Goal: Task Accomplishment & Management: Complete application form

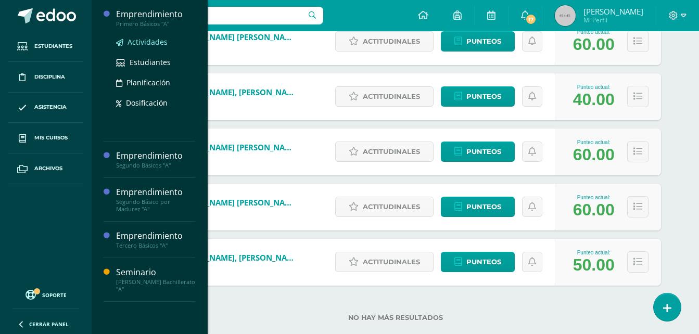
click at [139, 40] on span "Actividades" at bounding box center [147, 42] width 40 height 10
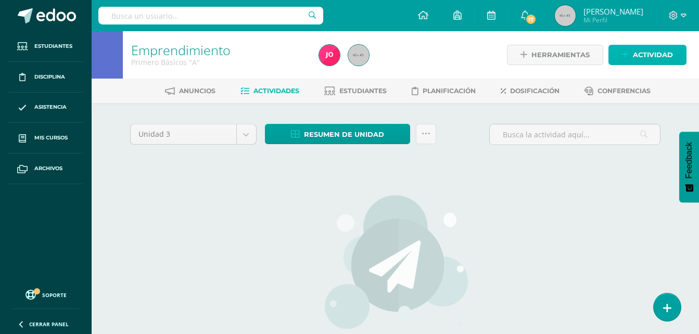
click at [637, 54] on span "Actividad" at bounding box center [653, 54] width 40 height 19
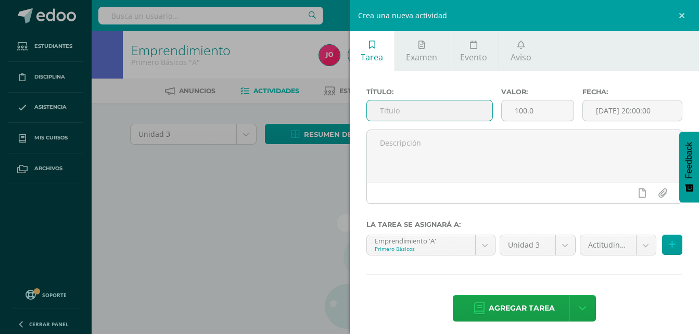
click at [458, 113] on input "text" at bounding box center [430, 110] width 126 height 20
type input "I"
type input "i"
type input "Investigación"
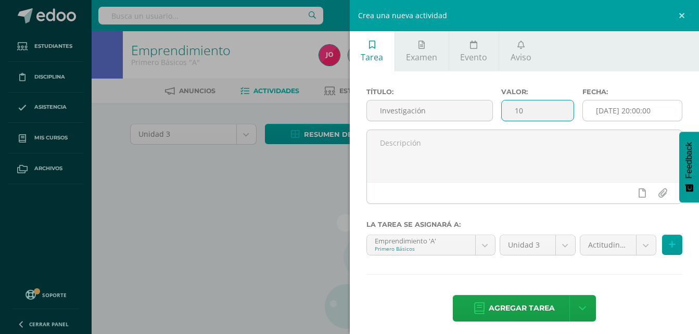
type input "10"
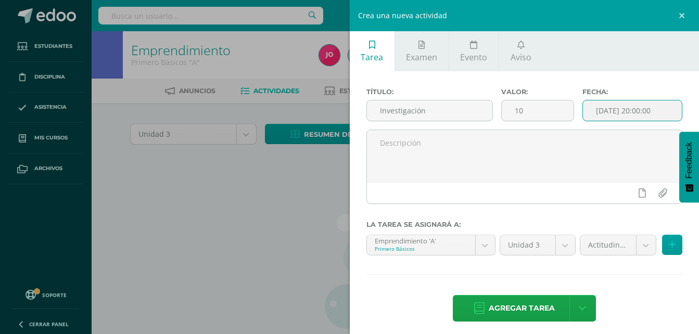
click at [644, 104] on input "[DATE] 20:00:00" at bounding box center [632, 110] width 99 height 20
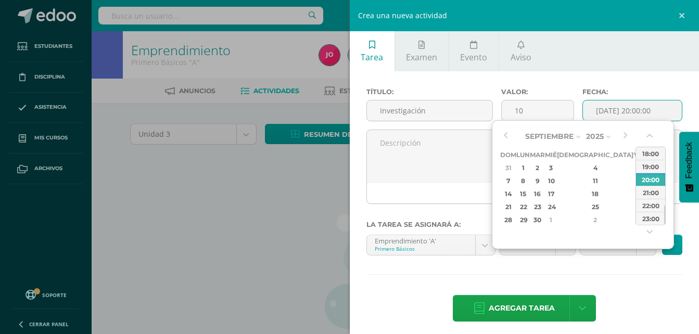
click at [512, 134] on div "Septiembre Enero Febrero Marzo Abril Mayo Junio Julio Agosto Septiembre Octubre…" at bounding box center [565, 178] width 130 height 98
click at [508, 135] on button "button" at bounding box center [505, 137] width 10 height 16
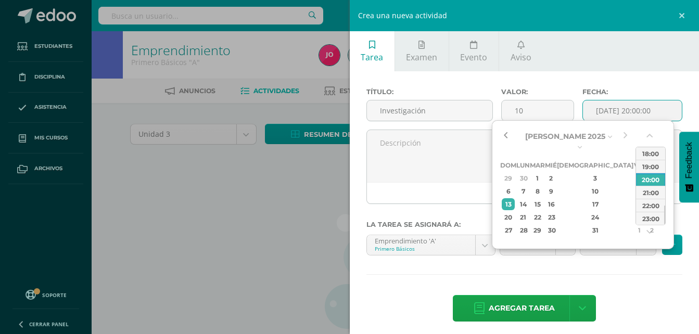
click at [508, 135] on button "button" at bounding box center [505, 137] width 10 height 16
click at [646, 185] on div "12" at bounding box center [651, 191] width 11 height 12
type input "2025-07-12 20:00"
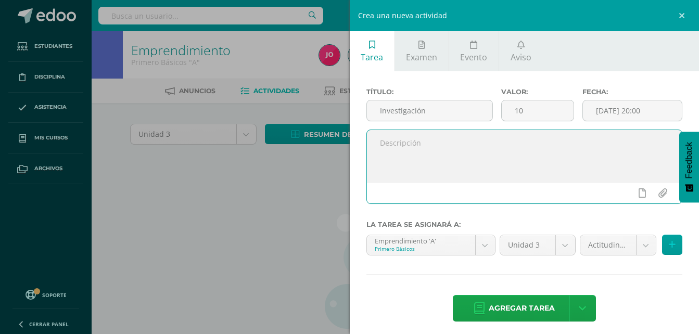
click at [470, 149] on textarea at bounding box center [524, 156] width 315 height 52
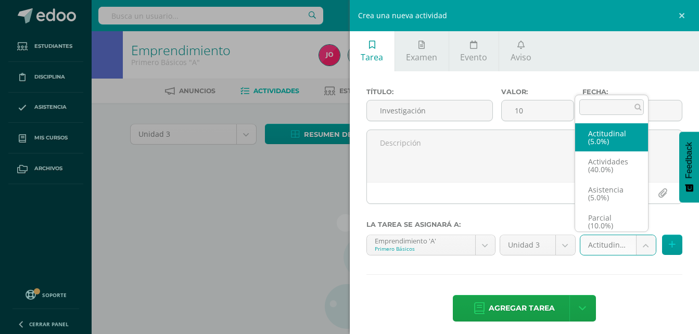
click at [637, 255] on body "Estudiantes Disciplina Asistencia Mis cursos Archivos Soporte Ayuda Reportar un…" at bounding box center [349, 223] width 699 height 447
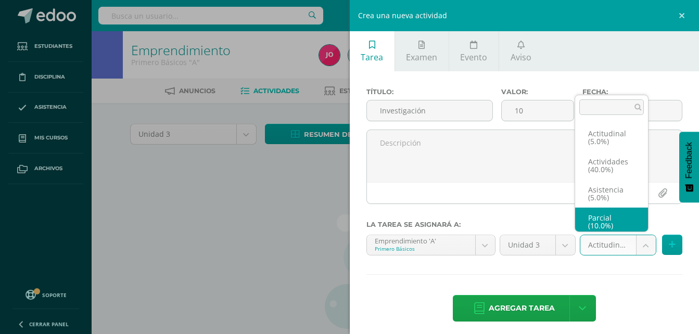
scroll to position [4, 0]
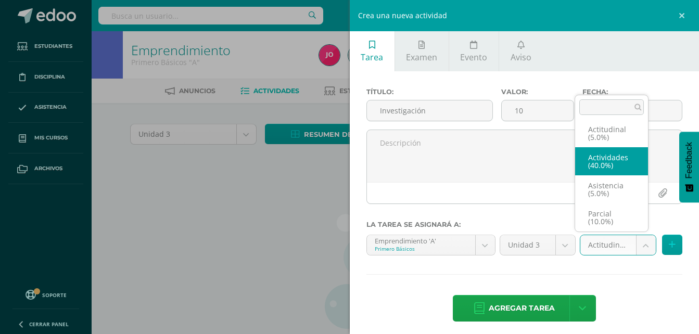
select select "22029"
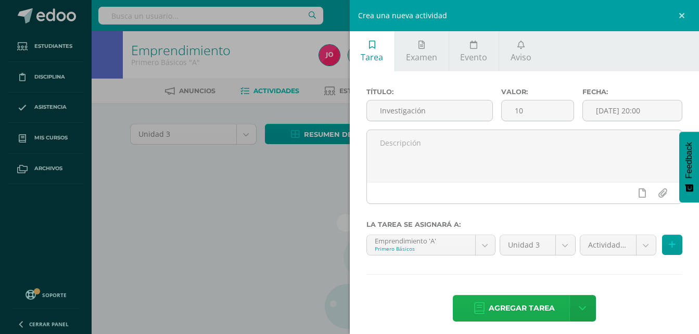
click at [493, 315] on span "Agregar tarea" at bounding box center [522, 308] width 66 height 25
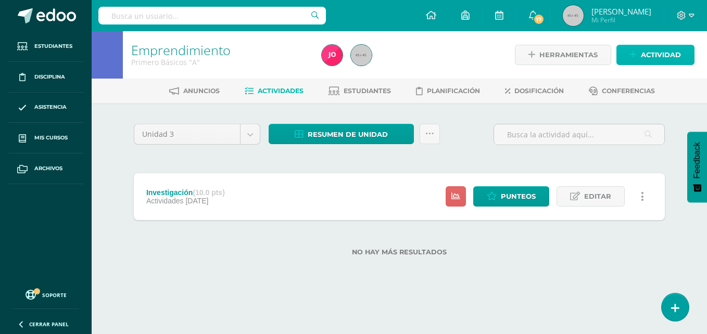
click at [643, 61] on span "Actividad" at bounding box center [660, 54] width 40 height 19
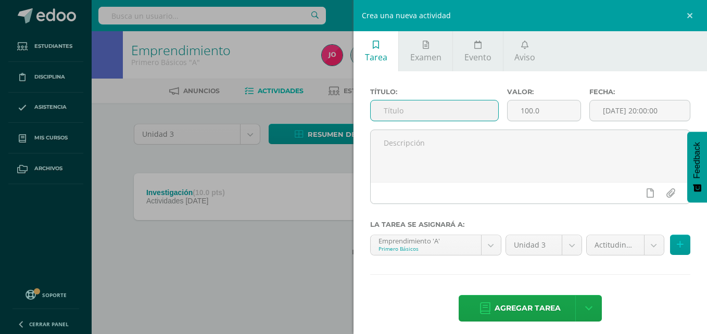
click at [396, 115] on input "text" at bounding box center [433, 110] width 127 height 20
type input "Preguntas - Tecnología"
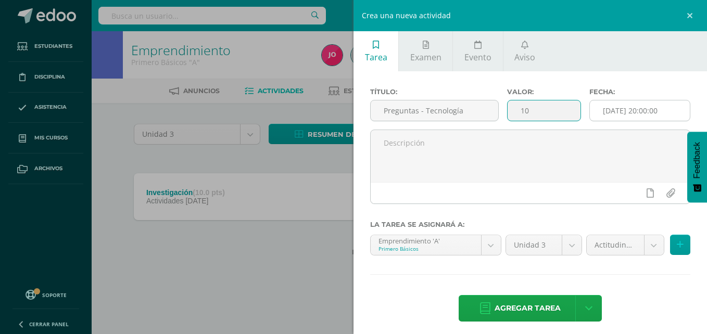
type input "10"
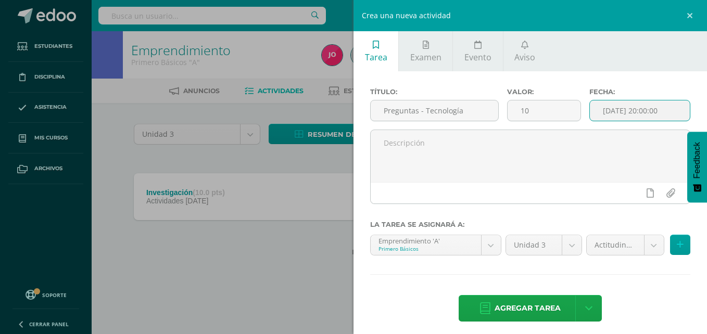
click at [617, 116] on input "[DATE] 20:00:00" at bounding box center [640, 110] width 100 height 20
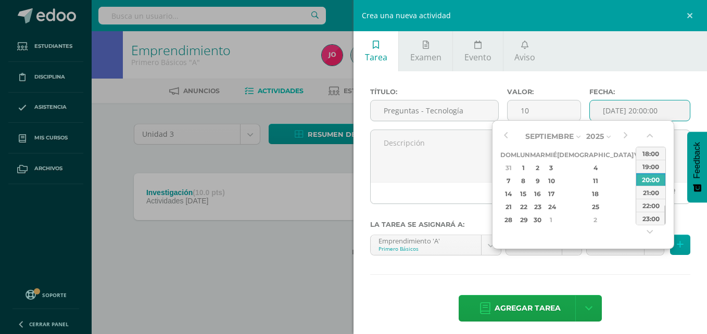
click at [512, 133] on div "Septiembre Enero Febrero Marzo [PERSON_NAME] [PERSON_NAME] Octubre Noviembre [D…" at bounding box center [565, 178] width 130 height 98
click at [508, 134] on button "button" at bounding box center [505, 137] width 10 height 16
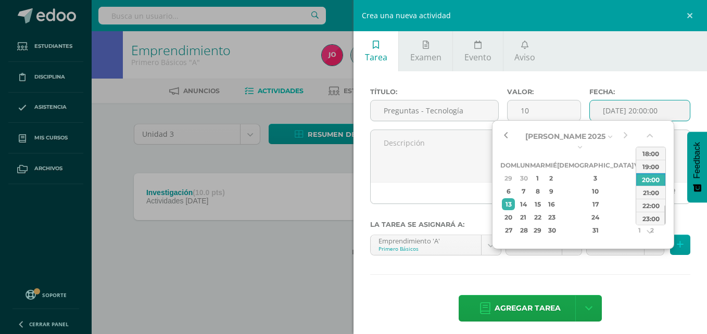
click at [508, 134] on button "button" at bounding box center [505, 137] width 10 height 16
click at [646, 198] on div "19" at bounding box center [651, 204] width 11 height 12
type input "2025-07-19 20:00"
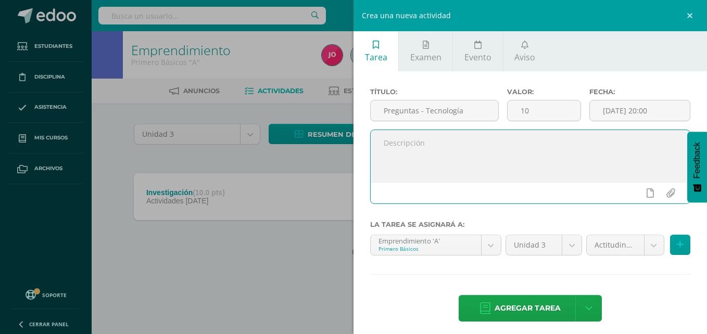
click at [446, 144] on textarea at bounding box center [529, 156] width 319 height 52
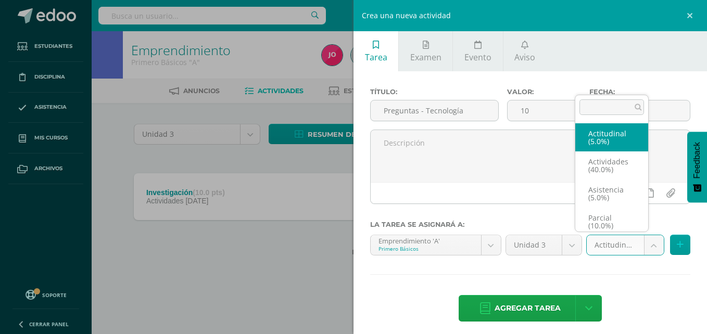
click at [646, 243] on body "Tarea asignada exitosamente Estudiantes Disciplina Asistencia Mis cursos Archiv…" at bounding box center [353, 144] width 707 height 289
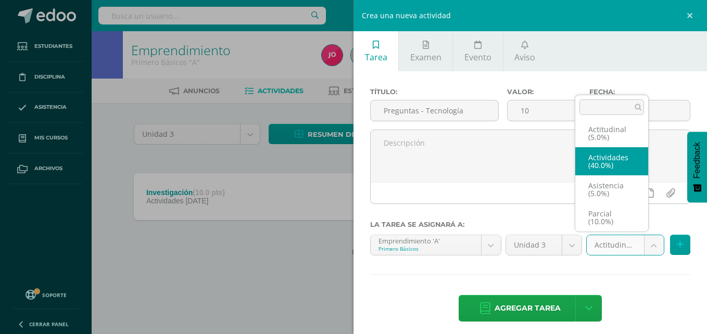
select select "22029"
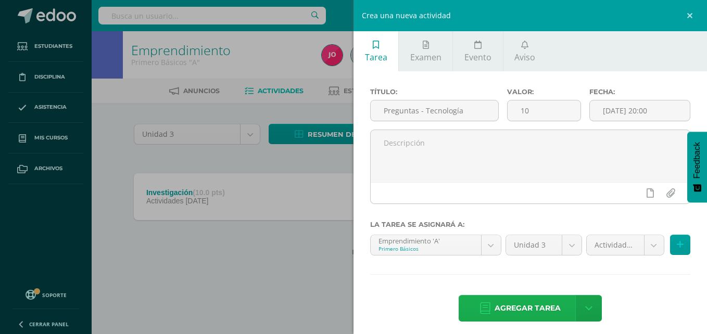
click at [515, 310] on span "Agregar tarea" at bounding box center [527, 308] width 66 height 25
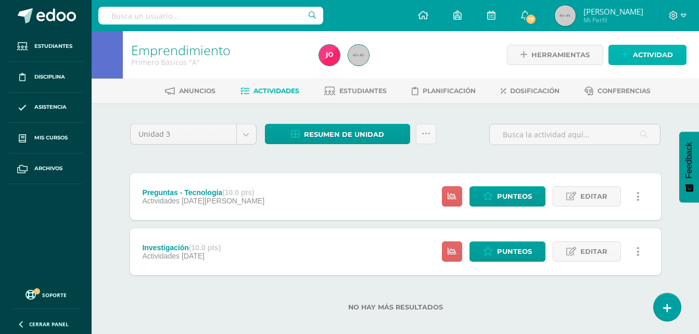
click at [673, 51] on link "Actividad" at bounding box center [647, 55] width 78 height 20
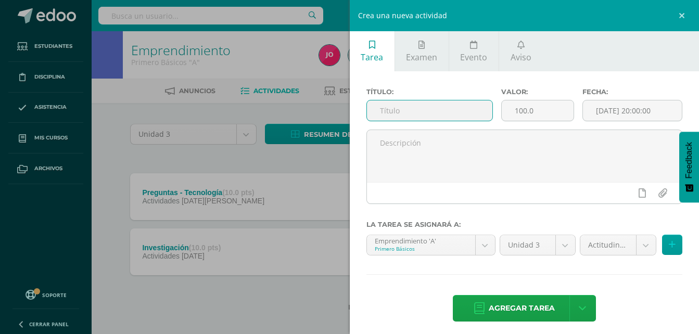
click at [418, 114] on input "text" at bounding box center [430, 110] width 126 height 20
type input "Preguntas y resolución de casos"
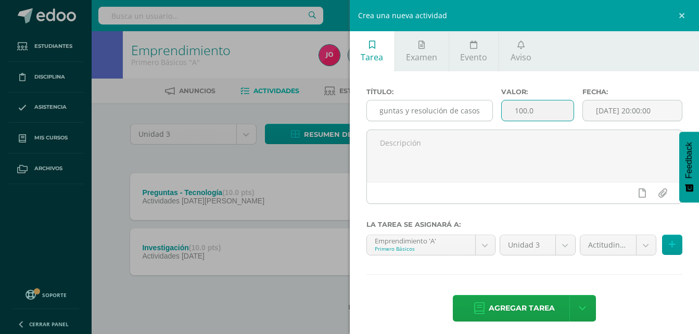
scroll to position [0, 0]
type input "10"
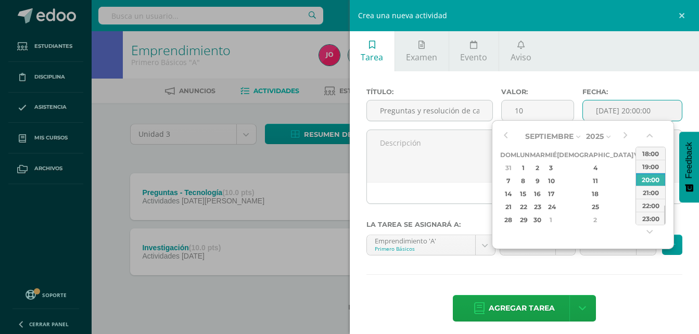
click at [604, 107] on input "[DATE] 20:00:00" at bounding box center [632, 110] width 99 height 20
click at [510, 137] on button "button" at bounding box center [505, 137] width 10 height 16
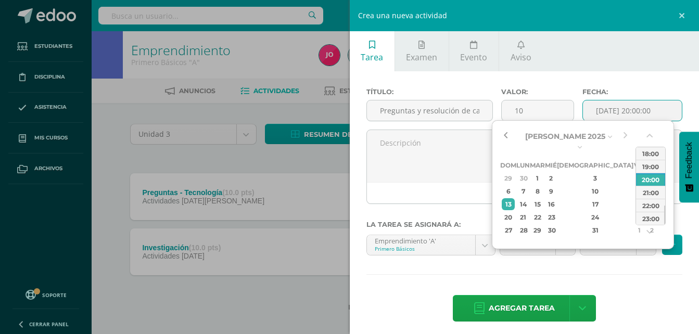
click at [500, 134] on button "button" at bounding box center [505, 137] width 10 height 16
click at [646, 211] on div "26" at bounding box center [651, 217] width 11 height 12
type input "2025-07-26 20:00"
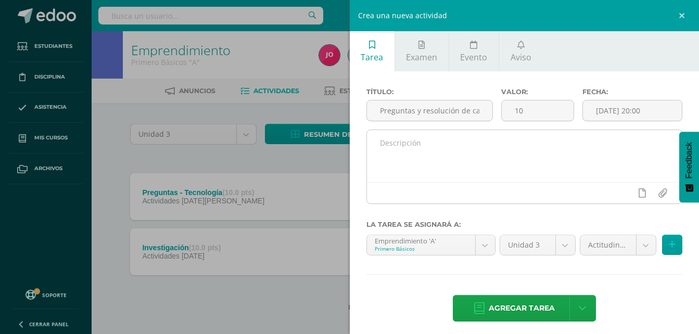
click at [475, 185] on div at bounding box center [524, 192] width 315 height 21
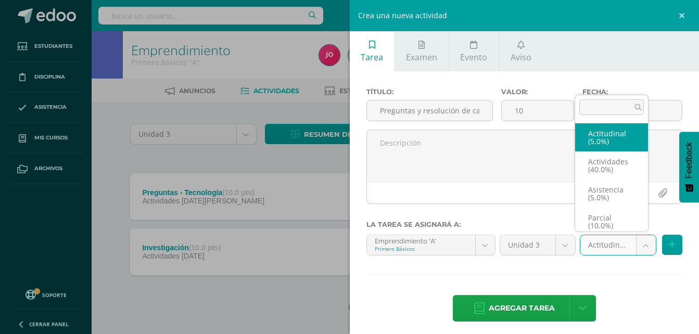
click at [630, 249] on body "Tarea asignada exitosamente Estudiantes Disciplina Asistencia Mis cursos Archiv…" at bounding box center [349, 172] width 699 height 344
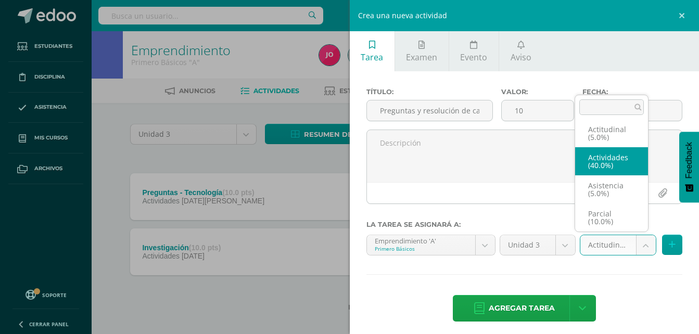
select select "22029"
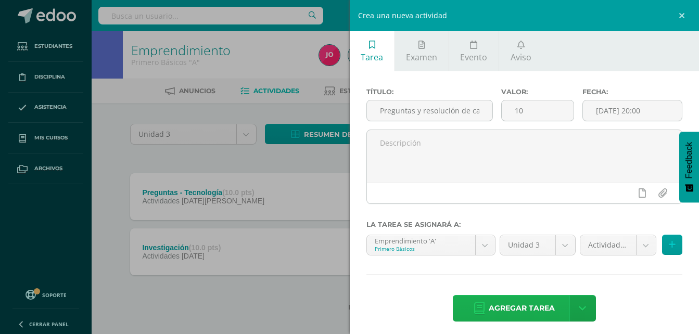
click at [544, 302] on span "Agregar tarea" at bounding box center [522, 308] width 66 height 25
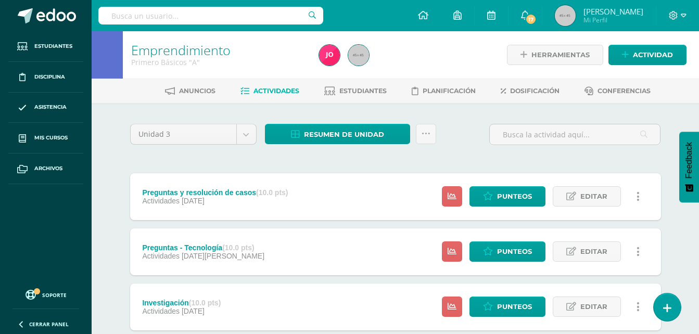
drag, startPoint x: 695, startPoint y: 24, endPoint x: 703, endPoint y: 152, distance: 128.3
click at [699, 152] on html "Tarea asignada exitosamente Estudiantes Disciplina Asistencia Mis cursos Archiv…" at bounding box center [349, 200] width 699 height 400
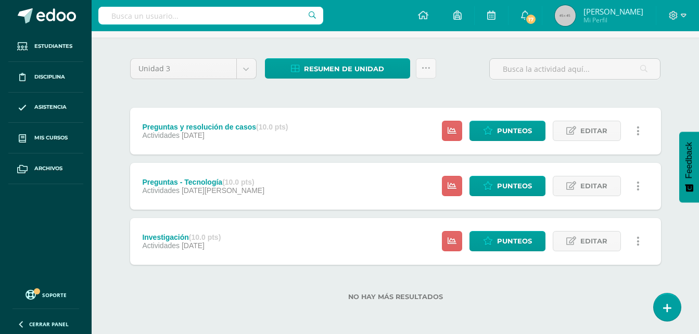
scroll to position [12, 0]
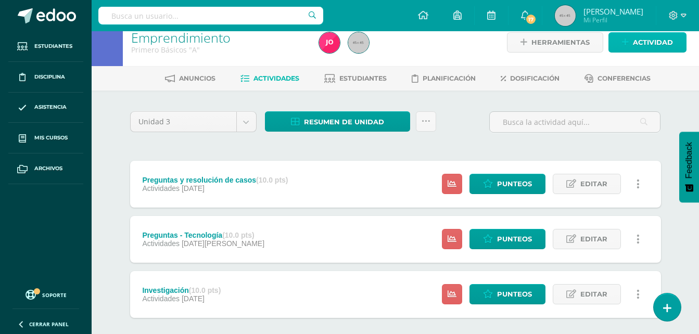
click at [670, 47] on span "Actividad" at bounding box center [653, 42] width 40 height 19
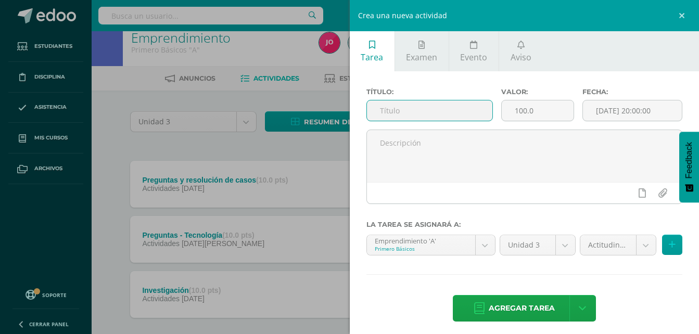
click at [457, 103] on input "text" at bounding box center [430, 110] width 126 height 20
type input "Cuestionario"
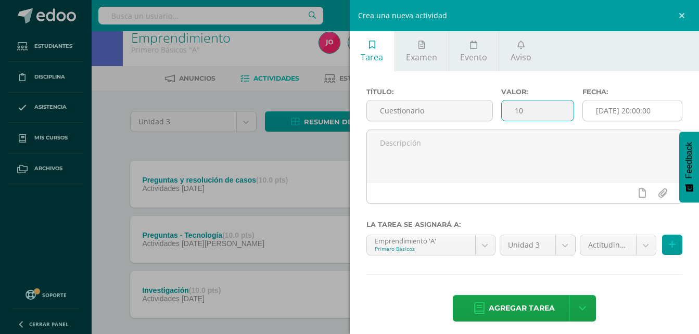
type input "10"
click at [599, 113] on input "[DATE] 20:00:00" at bounding box center [632, 110] width 99 height 20
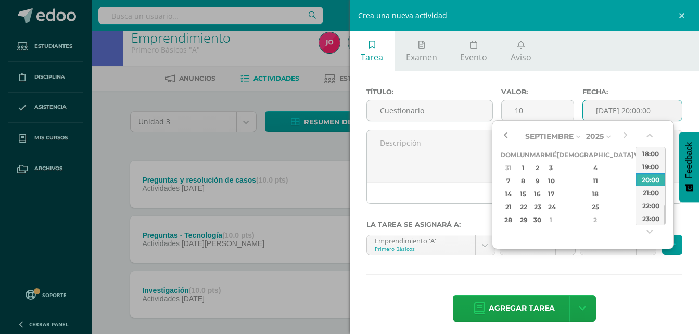
click at [509, 141] on button "button" at bounding box center [505, 137] width 10 height 16
click at [645, 171] on td "2" at bounding box center [652, 167] width 14 height 13
type input "[DATE] 20:00"
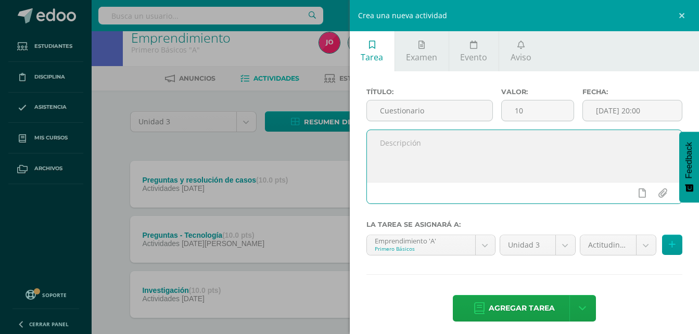
click at [487, 156] on textarea at bounding box center [524, 156] width 315 height 52
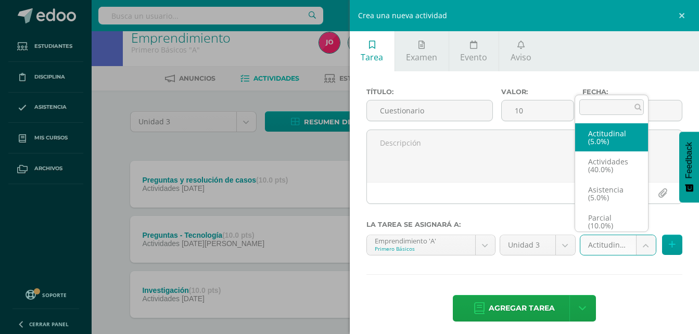
click at [633, 239] on body "Tarea asignada exitosamente Estudiantes Disciplina Asistencia Mis cursos Archiv…" at bounding box center [349, 188] width 699 height 400
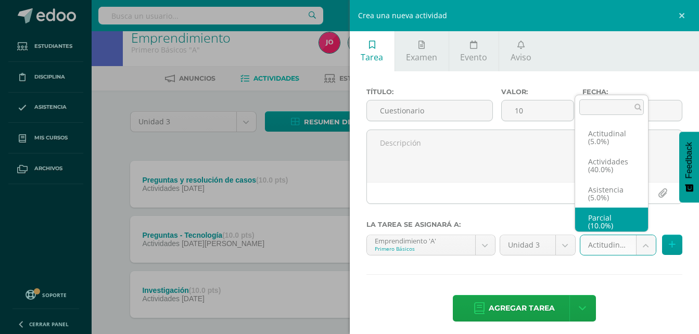
scroll to position [4, 0]
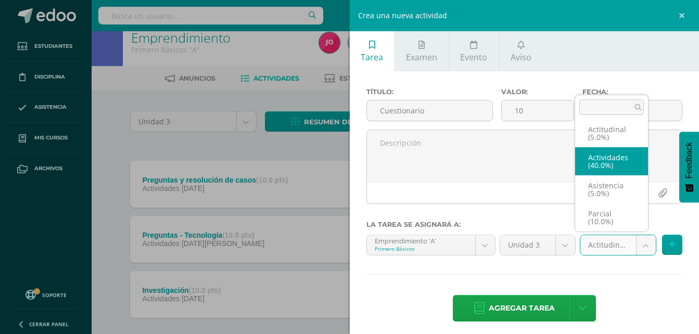
select select "22029"
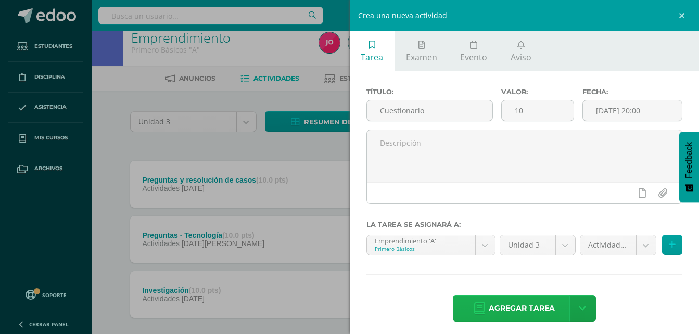
click at [524, 299] on span "Agregar tarea" at bounding box center [522, 308] width 66 height 25
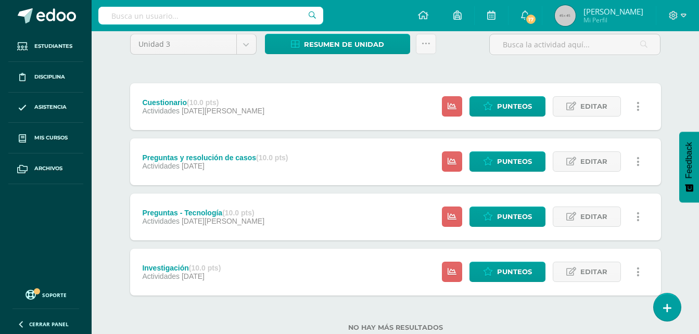
scroll to position [121, 0]
